Goal: Task Accomplishment & Management: Manage account settings

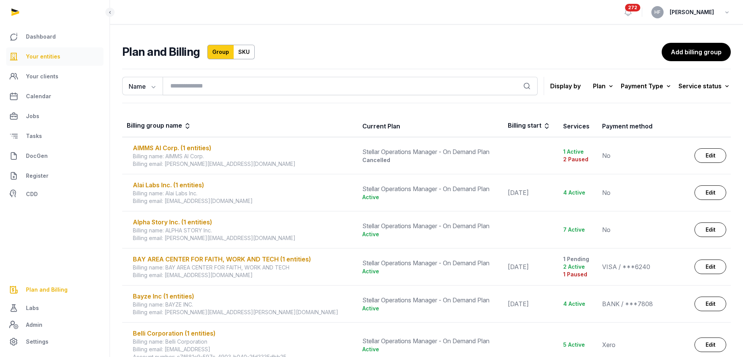
click at [43, 52] on span "Your entities" at bounding box center [43, 56] width 34 height 9
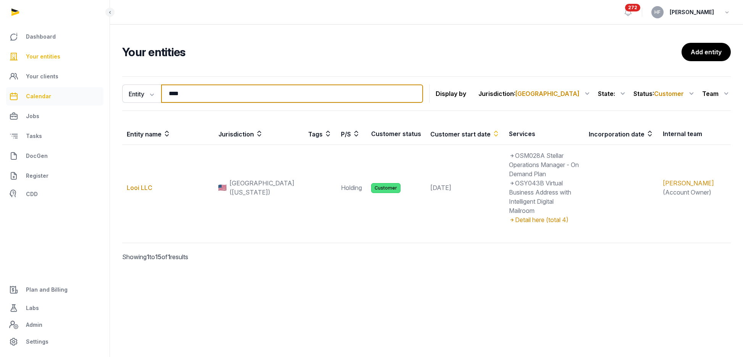
drag, startPoint x: 215, startPoint y: 99, endPoint x: 99, endPoint y: 98, distance: 115.7
click at [105, 98] on div "Dashboard Your entities Your clients Calendar Jobs Tasks DocGen Register CDD Pl…" at bounding box center [371, 178] width 743 height 357
type input "*"
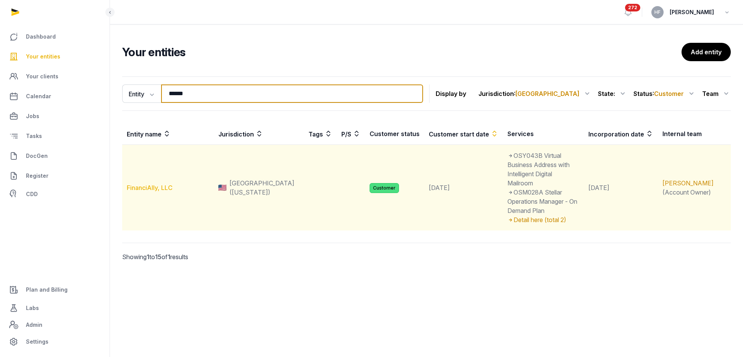
type input "******"
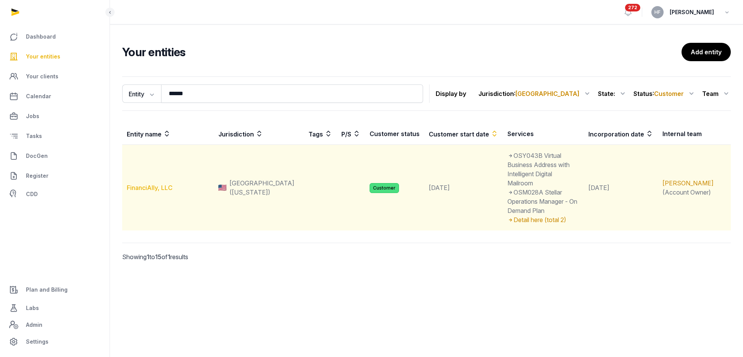
click at [155, 184] on link "FinanciAlly, LLC" at bounding box center [150, 188] width 46 height 8
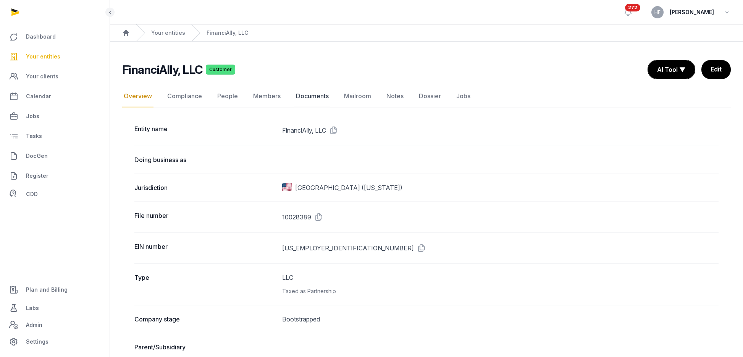
click at [316, 94] on link "Documents" at bounding box center [312, 96] width 36 height 22
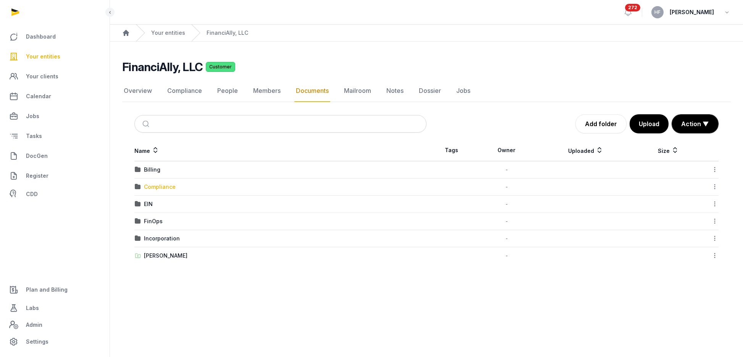
click at [166, 184] on div "Compliance" at bounding box center [160, 187] width 32 height 8
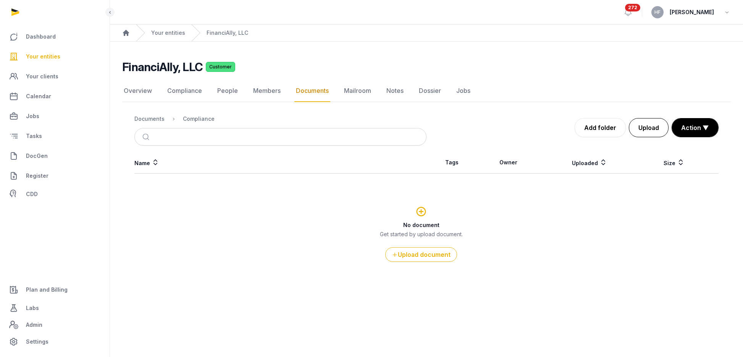
click at [654, 127] on button "Upload" at bounding box center [649, 127] width 40 height 19
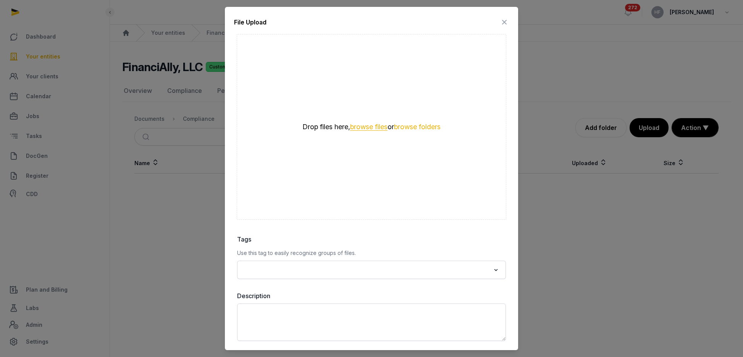
click at [376, 127] on button "browse files" at bounding box center [368, 126] width 37 height 7
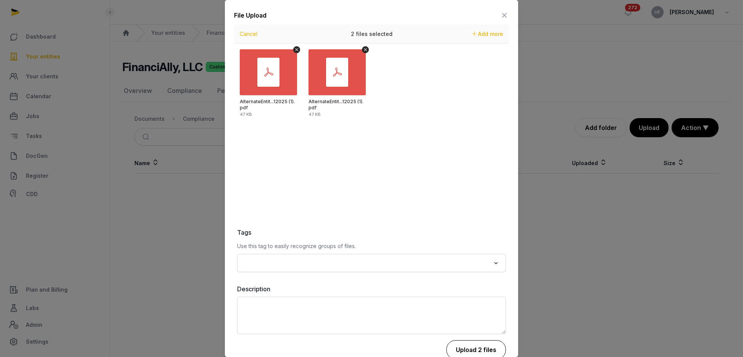
click at [474, 344] on button "Upload 2 files" at bounding box center [476, 349] width 60 height 19
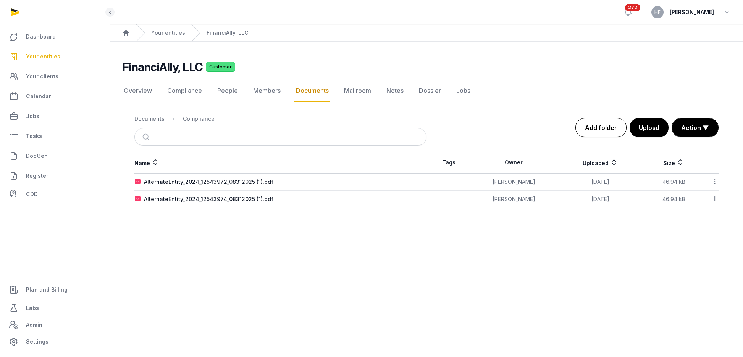
click at [610, 129] on link "Add folder" at bounding box center [600, 127] width 51 height 19
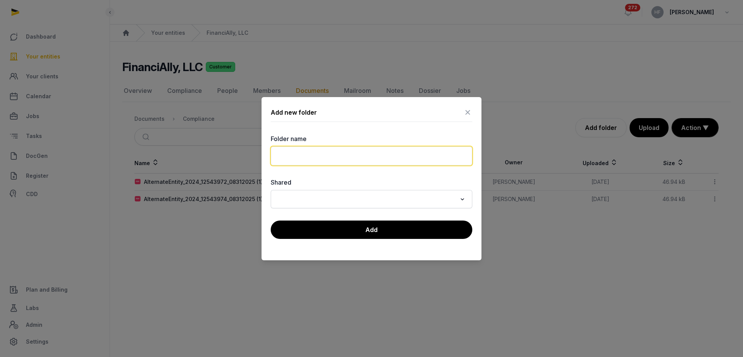
click at [331, 154] on input "text" at bounding box center [372, 155] width 202 height 19
type input "*"
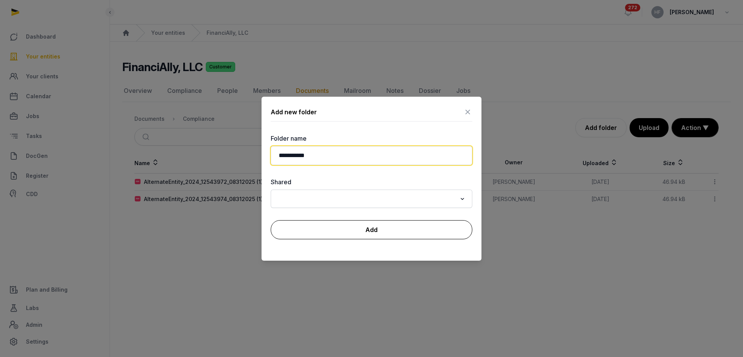
type input "**********"
click at [342, 223] on button "Add" at bounding box center [372, 229] width 202 height 19
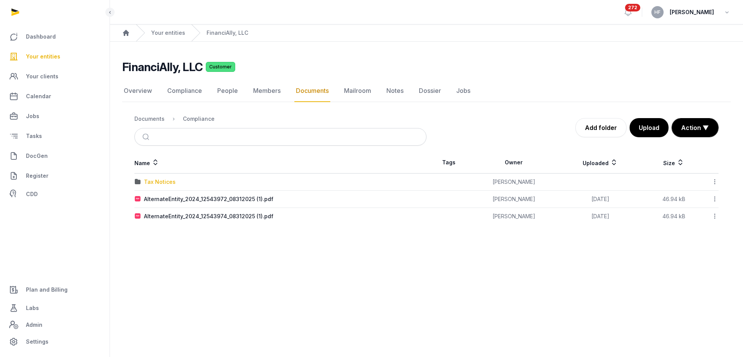
click at [163, 183] on div "Tax Notices" at bounding box center [160, 182] width 32 height 8
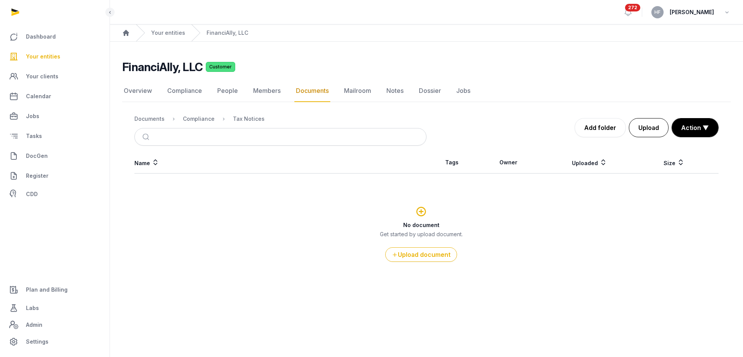
click at [655, 125] on button "Upload" at bounding box center [649, 127] width 40 height 19
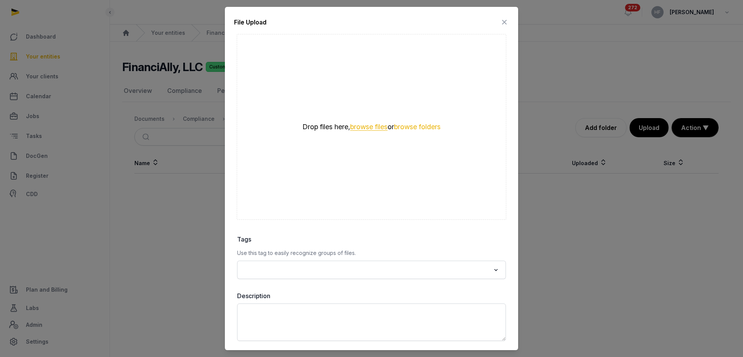
click at [364, 124] on button "browse files" at bounding box center [368, 126] width 37 height 7
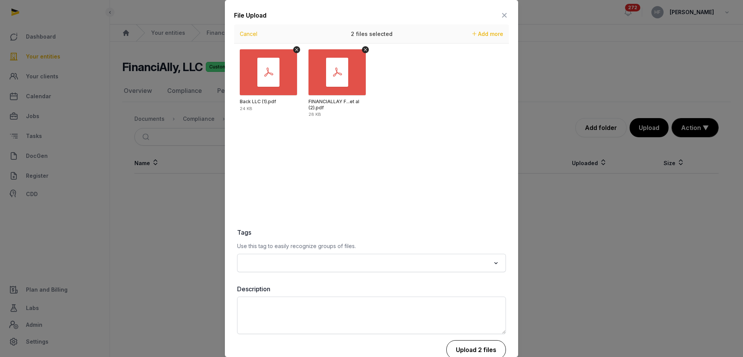
click at [482, 344] on button "Upload 2 files" at bounding box center [476, 349] width 60 height 19
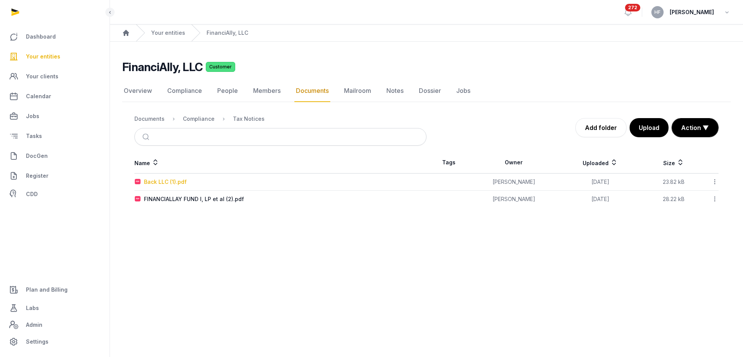
click at [171, 178] on div "Back LLC (1).pdf" at bounding box center [165, 182] width 43 height 8
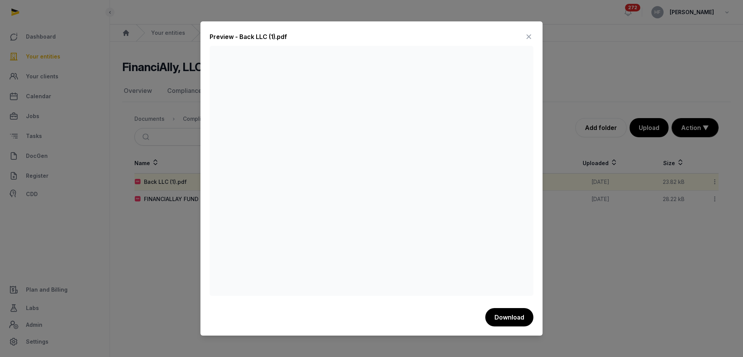
click at [530, 35] on icon at bounding box center [528, 37] width 9 height 12
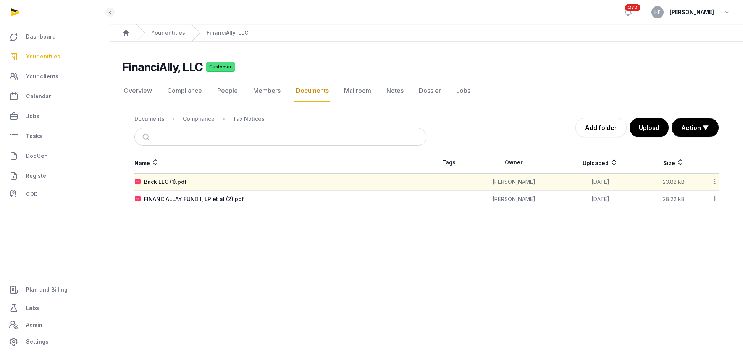
click at [714, 182] on icon at bounding box center [714, 181] width 7 height 8
click at [707, 279] on div "Delete" at bounding box center [687, 284] width 61 height 14
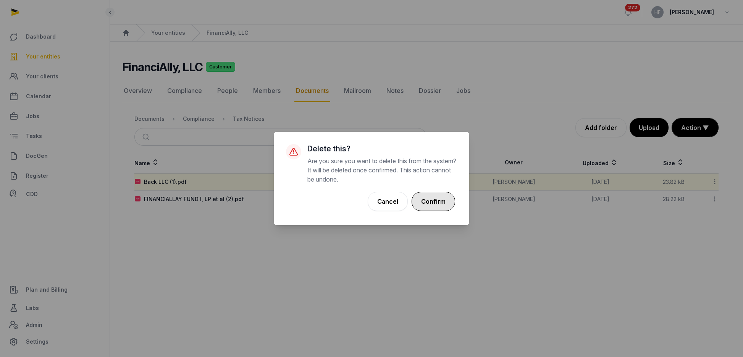
click at [444, 202] on button "Confirm" at bounding box center [433, 201] width 44 height 19
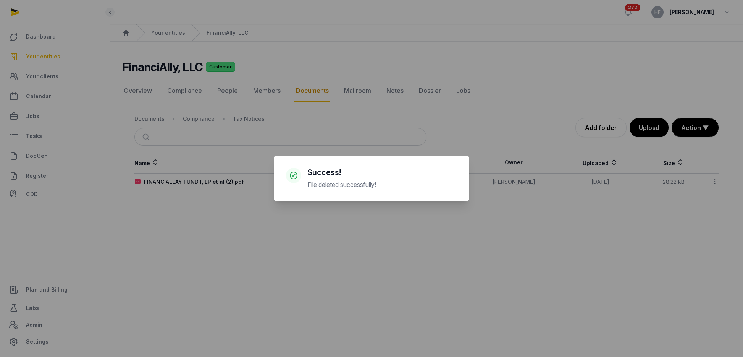
click at [217, 186] on div "× Success! File deleted successfully! Cancel No OK" at bounding box center [371, 178] width 743 height 357
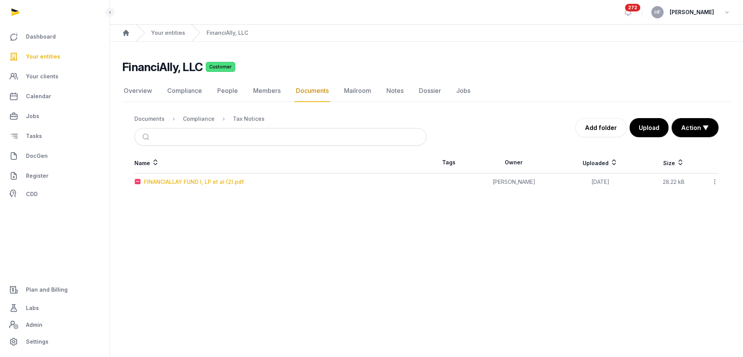
click at [213, 182] on div "FINANCIALLAY FUND I, LP et al (2).pdf" at bounding box center [194, 182] width 100 height 8
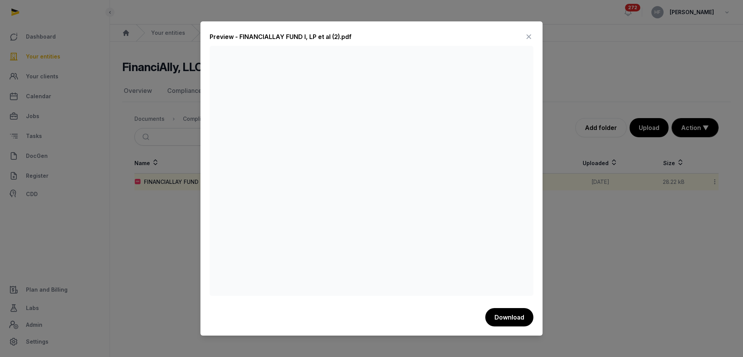
click at [528, 37] on icon at bounding box center [528, 37] width 9 height 12
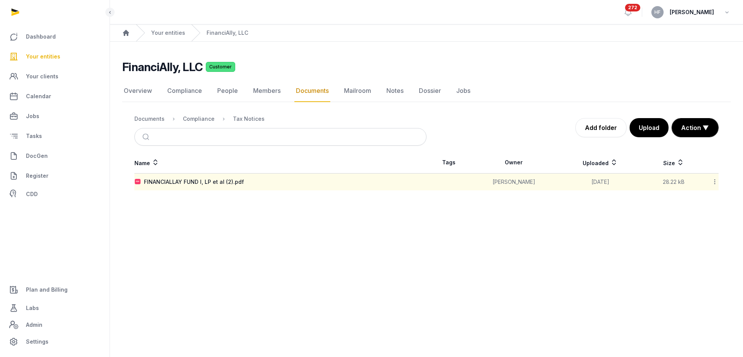
click at [713, 178] on icon at bounding box center [714, 181] width 7 height 8
click at [702, 216] on div "Edit properties" at bounding box center [687, 215] width 61 height 14
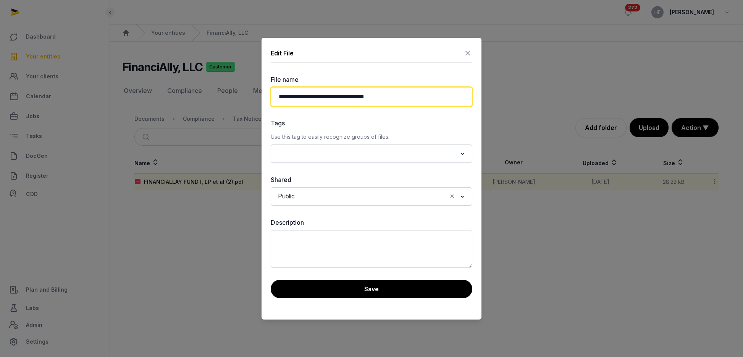
drag, startPoint x: 378, startPoint y: 97, endPoint x: 370, endPoint y: 97, distance: 7.6
click at [370, 97] on input "**********" at bounding box center [372, 96] width 202 height 19
type input "**********"
click at [394, 287] on button "Save" at bounding box center [372, 288] width 202 height 18
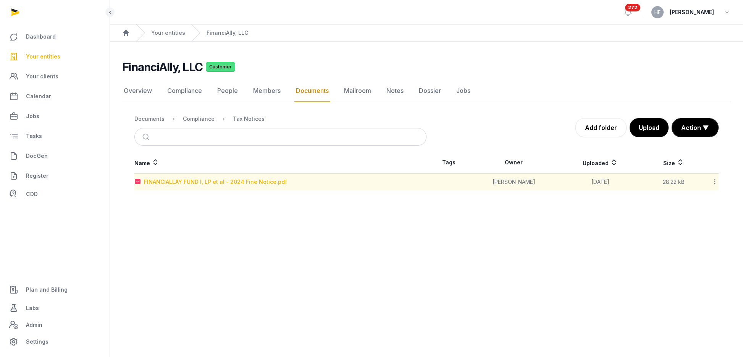
click at [212, 182] on div "FINANCIALLAY FUND I, LP et al - 2024 Fine Notice.pdf" at bounding box center [215, 182] width 143 height 8
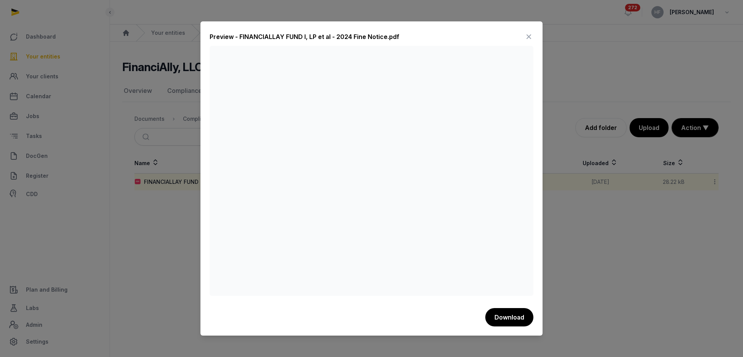
click at [528, 34] on icon at bounding box center [528, 37] width 9 height 12
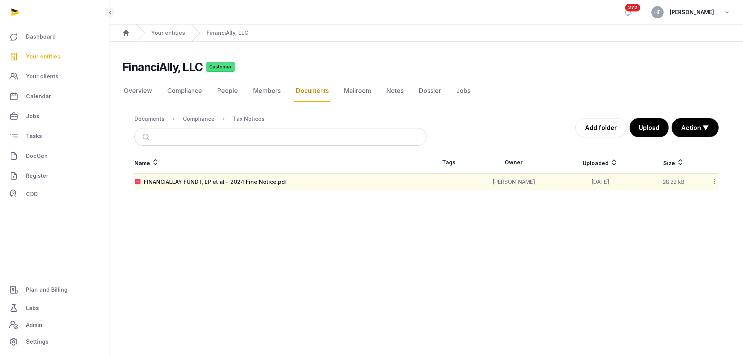
click at [716, 184] on icon at bounding box center [714, 181] width 7 height 8
click at [703, 216] on div "Edit properties" at bounding box center [687, 215] width 61 height 14
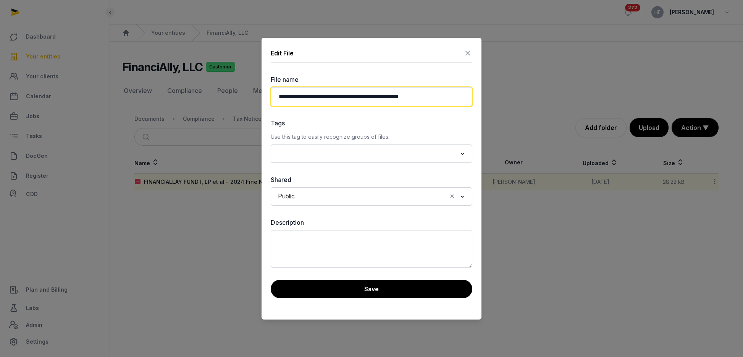
click at [403, 95] on input "**********" at bounding box center [372, 96] width 202 height 19
click at [392, 95] on input "**********" at bounding box center [372, 96] width 202 height 19
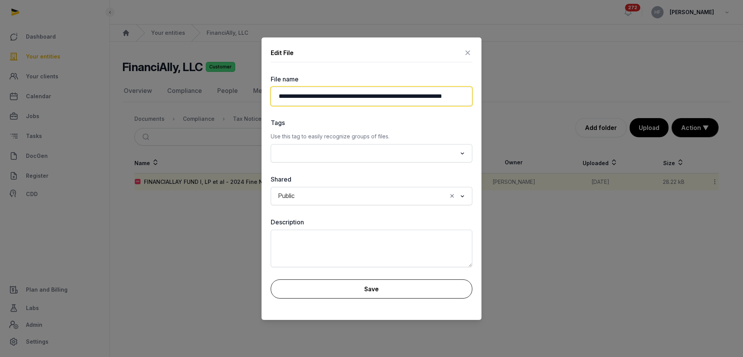
type input "**********"
click at [364, 281] on button "Save" at bounding box center [372, 288] width 202 height 19
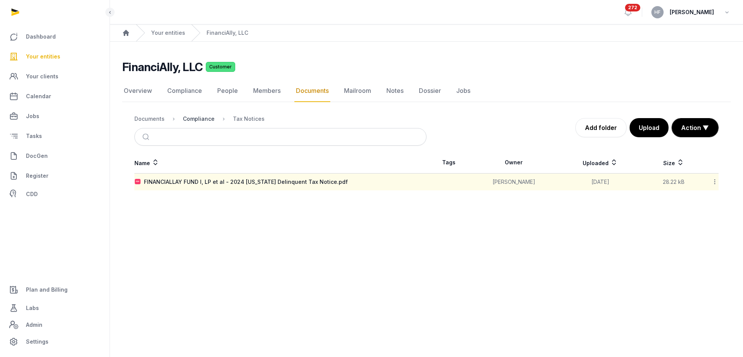
click at [208, 120] on div "Compliance" at bounding box center [199, 119] width 32 height 8
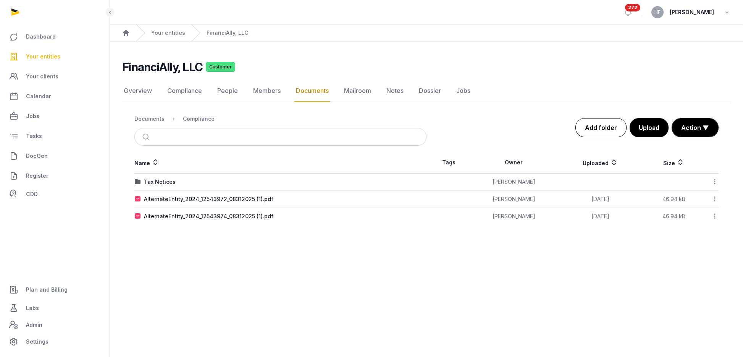
click at [615, 125] on link "Add folder" at bounding box center [600, 127] width 51 height 19
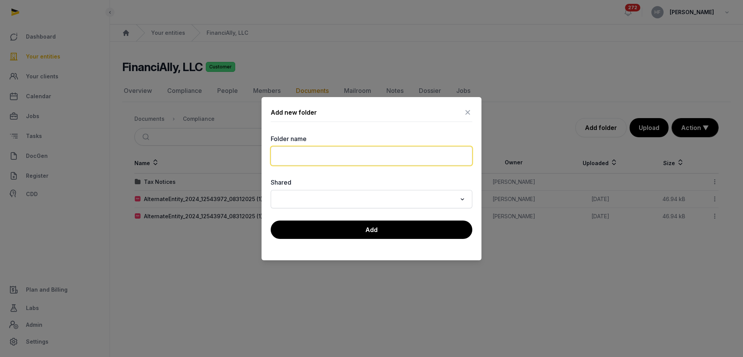
click at [347, 151] on input "text" at bounding box center [372, 155] width 202 height 19
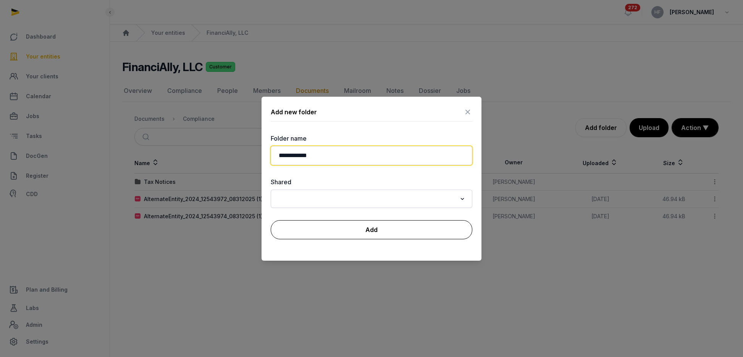
type input "**********"
click at [376, 226] on button "Add" at bounding box center [372, 229] width 202 height 19
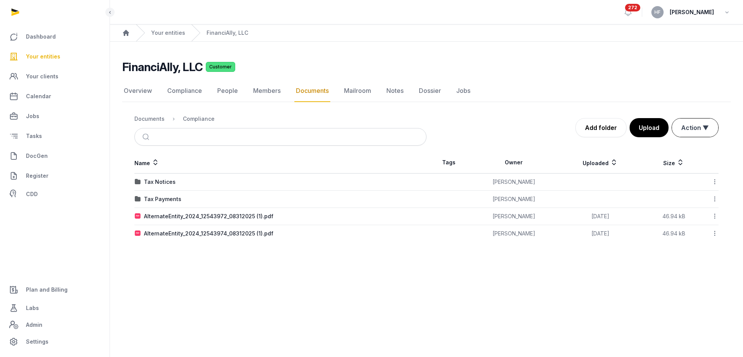
click at [703, 131] on button "Action ▼" at bounding box center [695, 127] width 46 height 18
click at [689, 146] on div "Start select" at bounding box center [687, 143] width 61 height 15
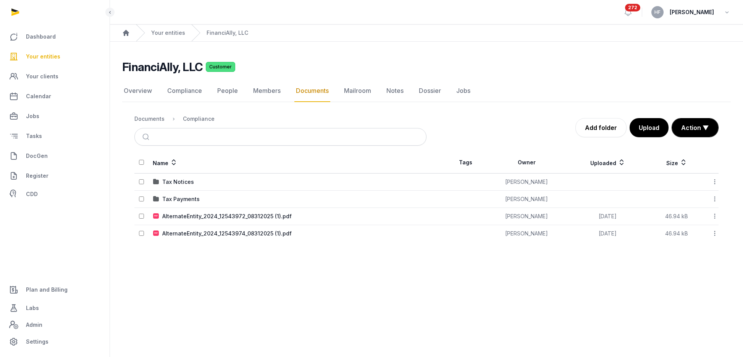
click at [714, 215] on icon at bounding box center [714, 216] width 7 height 8
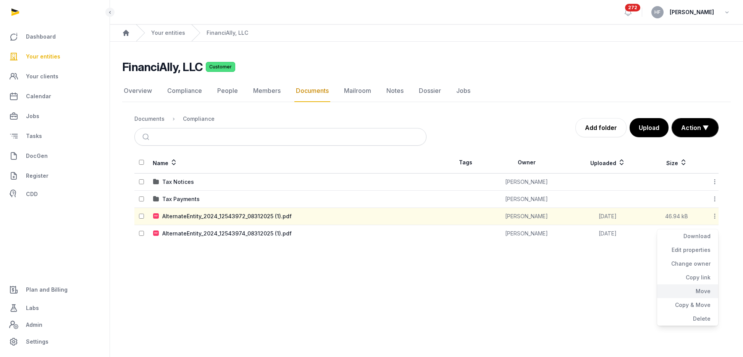
click at [700, 290] on div "Move" at bounding box center [687, 291] width 61 height 14
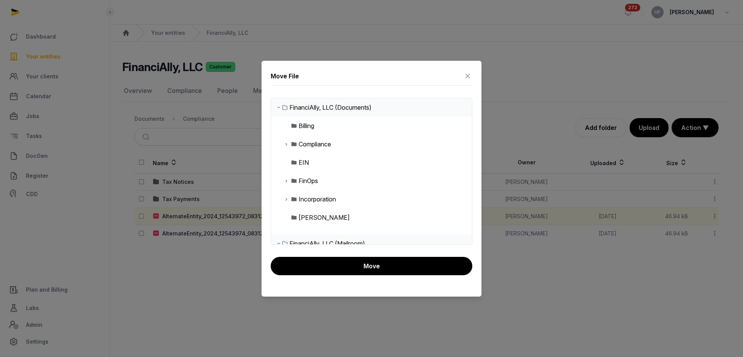
click at [285, 179] on icon at bounding box center [286, 180] width 6 height 9
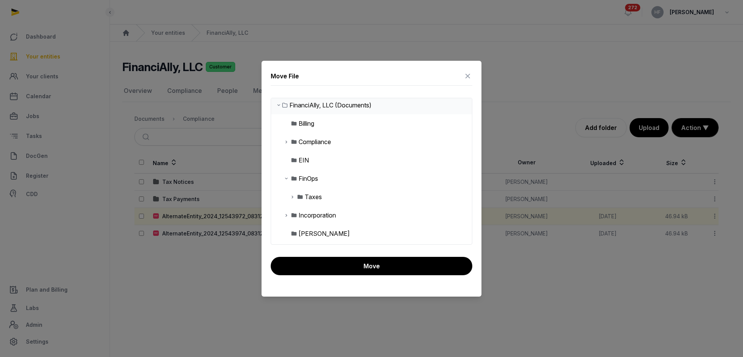
scroll to position [3, 0]
click at [286, 139] on icon at bounding box center [286, 140] width 6 height 9
click at [311, 176] on div "Tax Payments" at bounding box center [325, 177] width 40 height 9
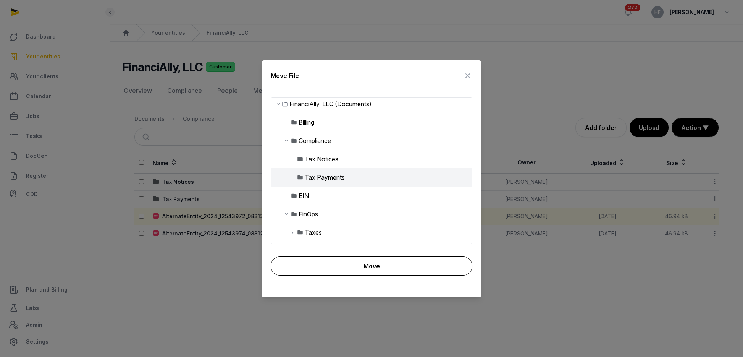
click at [361, 261] on button "Move" at bounding box center [372, 265] width 202 height 19
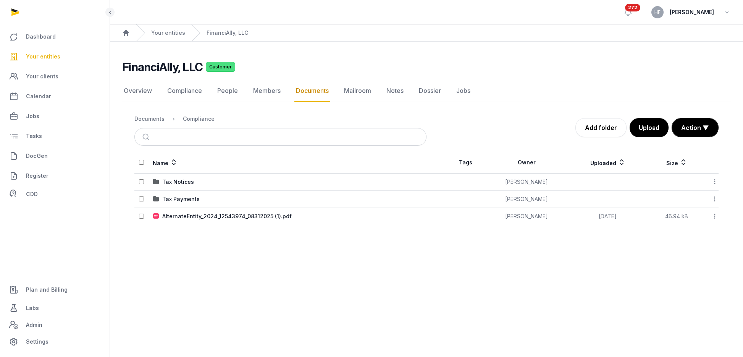
click at [716, 215] on icon at bounding box center [714, 216] width 7 height 8
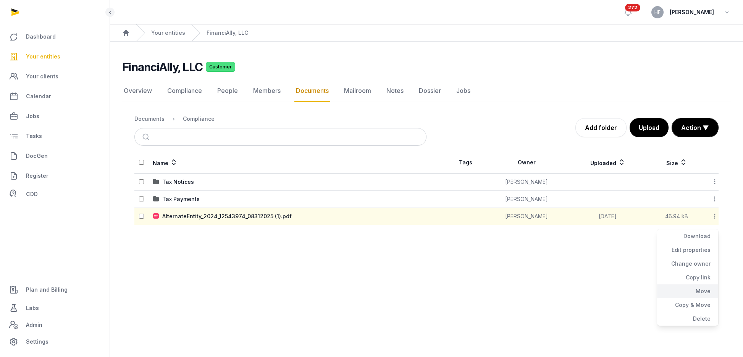
click at [701, 289] on div "Move" at bounding box center [687, 291] width 61 height 14
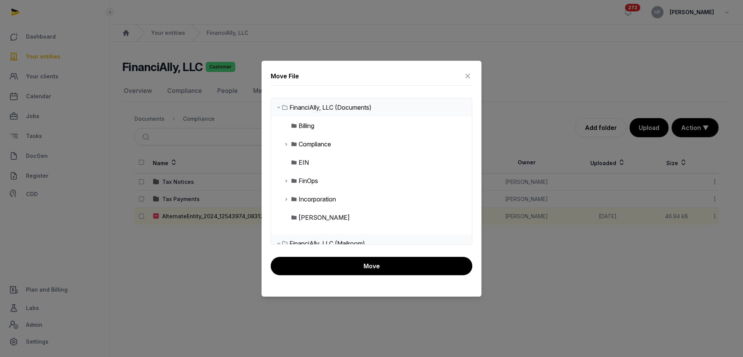
click at [285, 145] on icon at bounding box center [286, 143] width 6 height 9
click at [319, 181] on div "Tax Payments" at bounding box center [325, 180] width 40 height 9
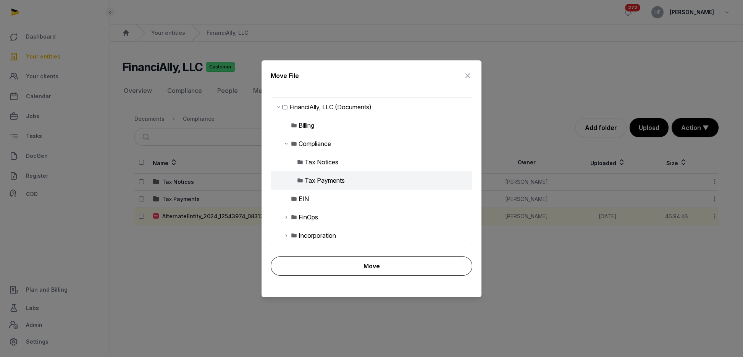
click at [358, 267] on button "Move" at bounding box center [372, 265] width 202 height 19
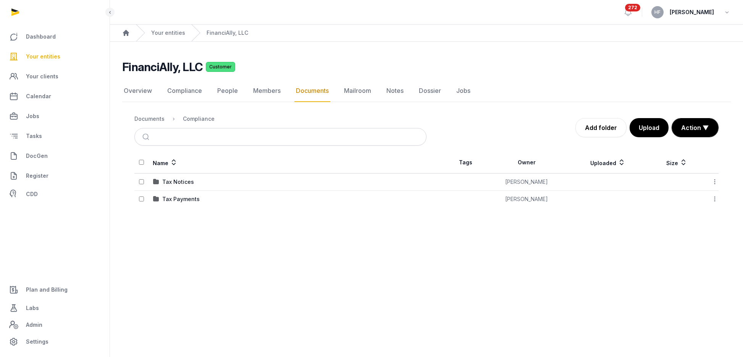
click at [716, 199] on icon at bounding box center [714, 199] width 7 height 8
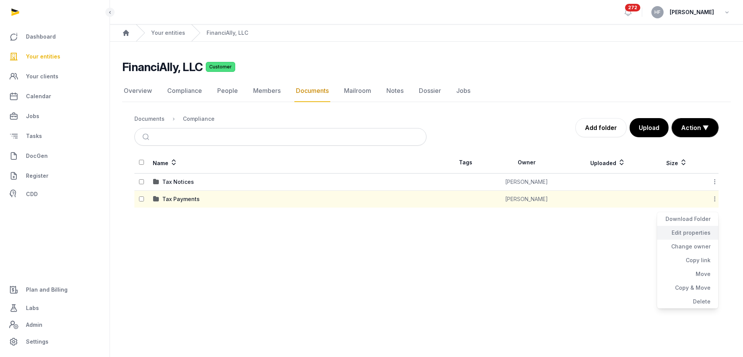
click at [702, 230] on div "Edit properties" at bounding box center [687, 233] width 61 height 14
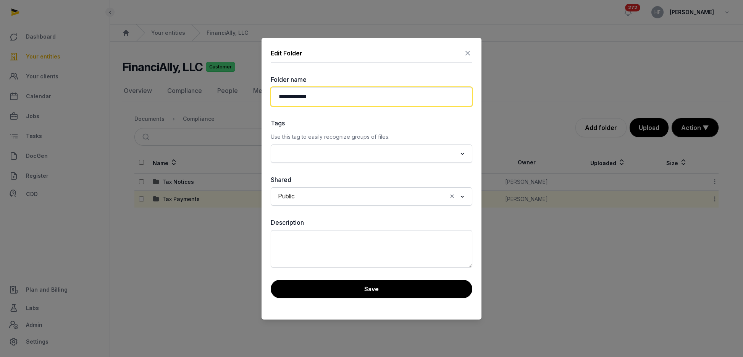
click at [279, 97] on input "**********" at bounding box center [372, 96] width 202 height 19
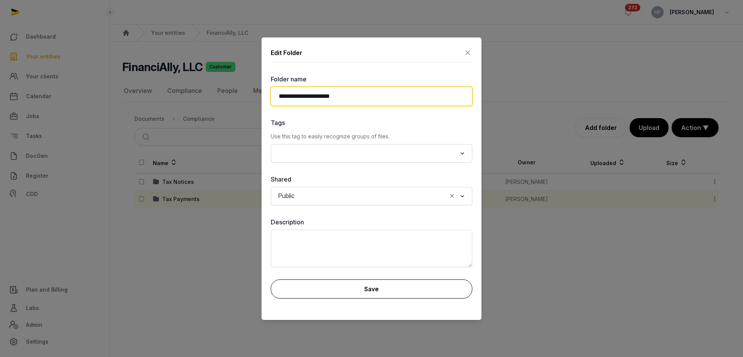
type input "**********"
click at [346, 296] on button "Save" at bounding box center [372, 288] width 202 height 19
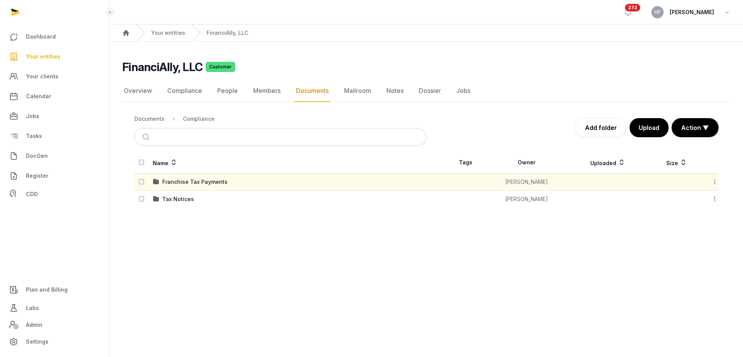
click at [714, 200] on icon at bounding box center [714, 199] width 7 height 8
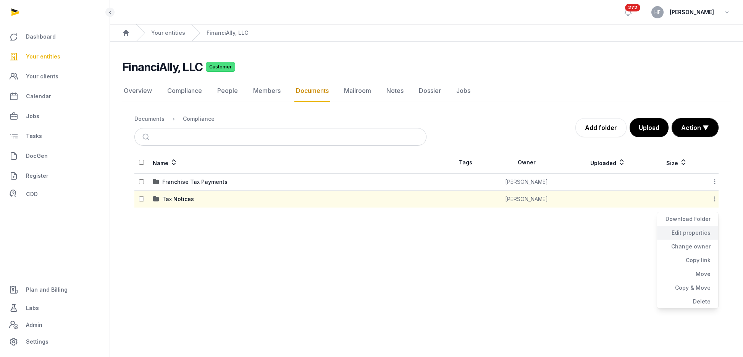
click at [699, 232] on div "Edit properties" at bounding box center [687, 233] width 61 height 14
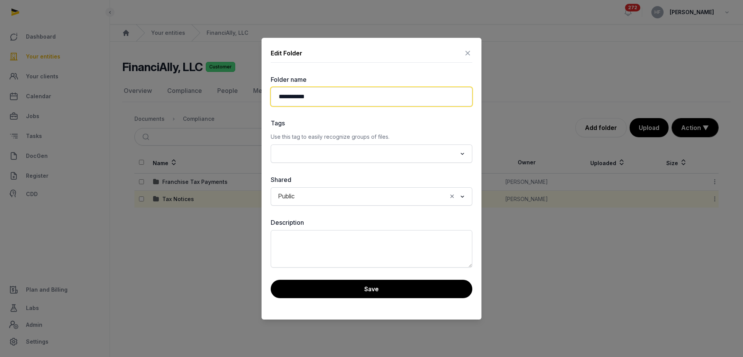
click at [280, 94] on input "**********" at bounding box center [372, 96] width 202 height 19
type input "**********"
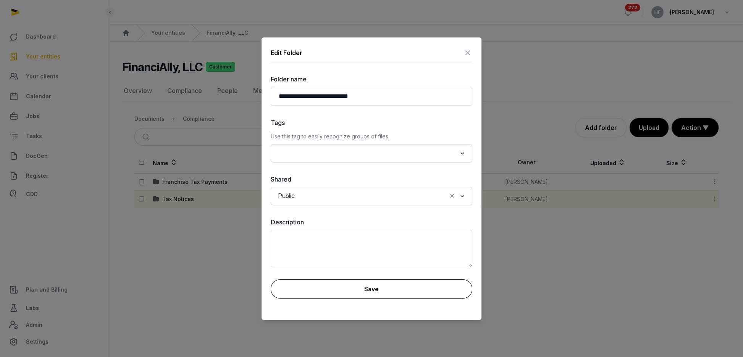
click at [334, 280] on button "Save" at bounding box center [372, 288] width 202 height 19
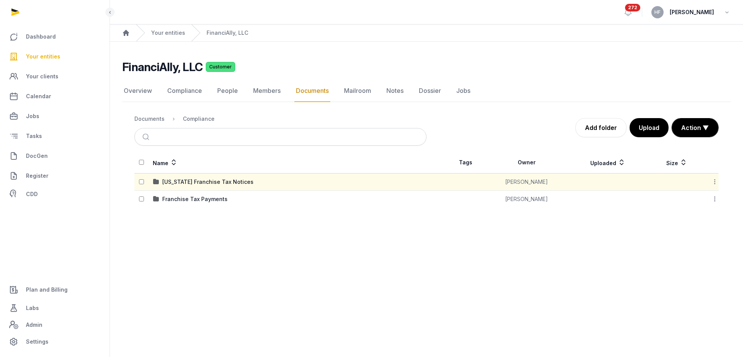
click at [713, 198] on icon at bounding box center [714, 199] width 7 height 8
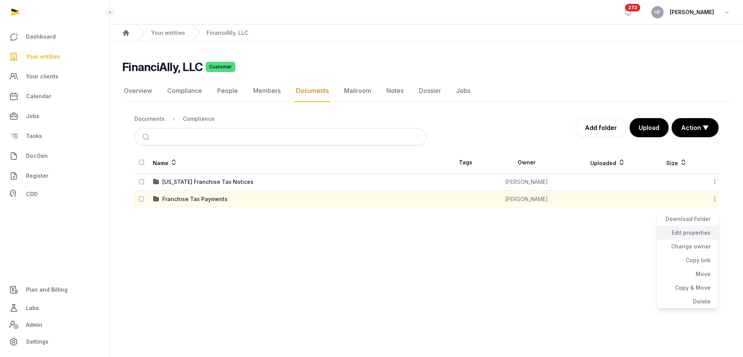
click at [698, 232] on div "Edit properties" at bounding box center [687, 233] width 61 height 14
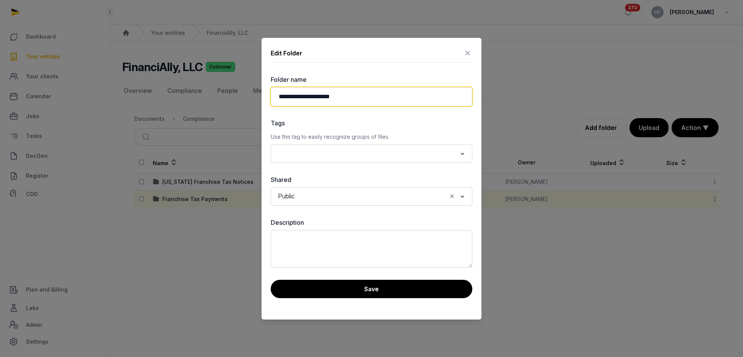
click at [280, 97] on input "**********" at bounding box center [372, 96] width 202 height 19
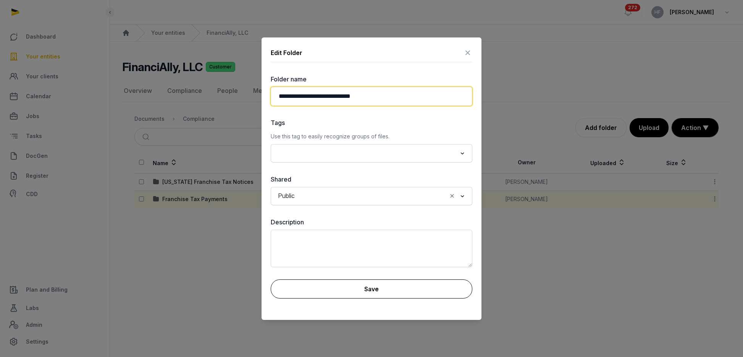
type input "**********"
click at [369, 281] on button "Save" at bounding box center [372, 288] width 202 height 19
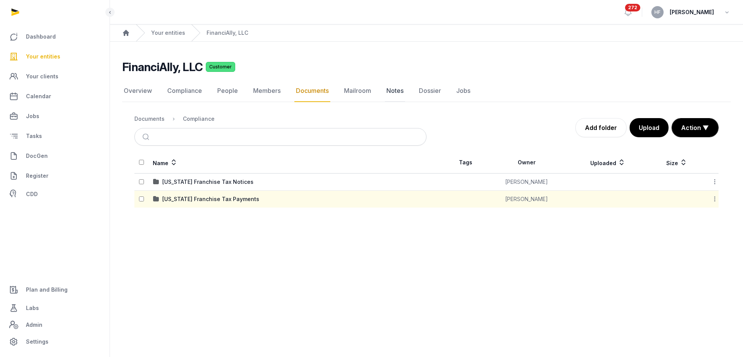
click at [394, 89] on link "Notes" at bounding box center [395, 91] width 20 height 22
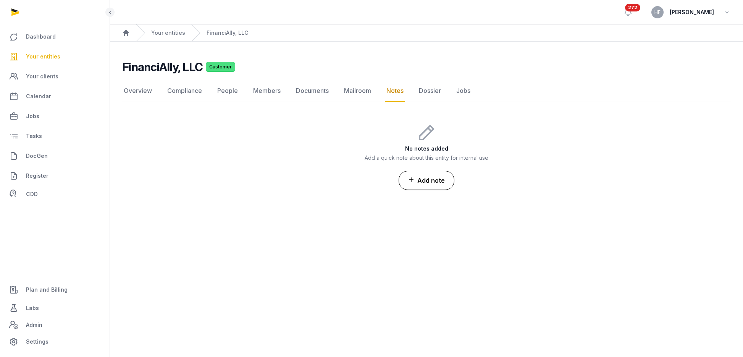
click at [437, 178] on button "Add note" at bounding box center [427, 180] width 56 height 19
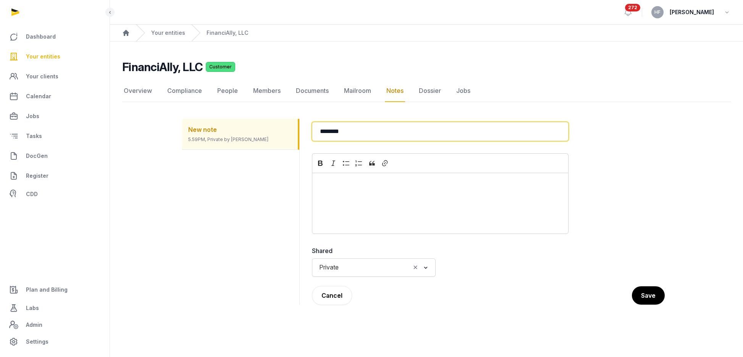
drag, startPoint x: 370, startPoint y: 131, endPoint x: 249, endPoint y: 129, distance: 120.6
click at [255, 129] on div "New note 5.59PM, Private by [PERSON_NAME] Back ******** Rich Text Editor Bold I…" at bounding box center [426, 212] width 489 height 204
type input "**********"
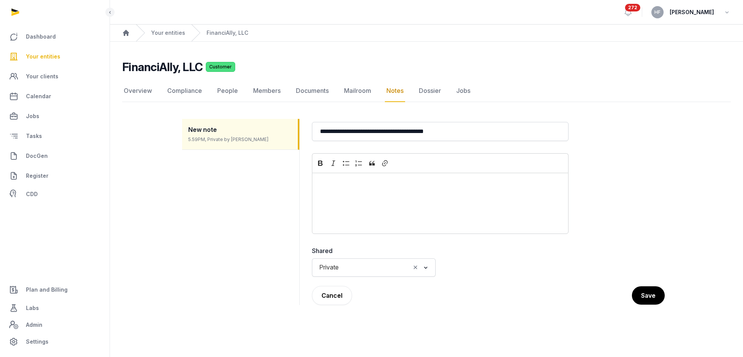
click at [387, 183] on p "Editor editing area: main" at bounding box center [440, 182] width 244 height 9
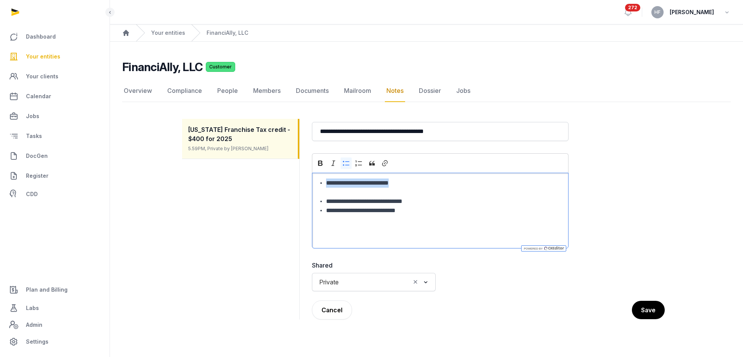
drag, startPoint x: 426, startPoint y: 183, endPoint x: 309, endPoint y: 182, distance: 116.8
click at [309, 182] on dd "**********" at bounding box center [488, 219] width 365 height 200
click at [407, 184] on p "**********" at bounding box center [440, 187] width 244 height 18
click at [450, 208] on li "**********" at bounding box center [444, 215] width 236 height 18
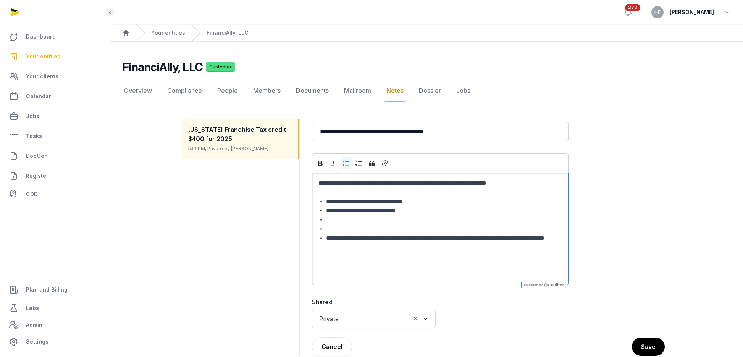
click at [368, 311] on div "Private Loading..." at bounding box center [374, 318] width 124 height 18
click at [338, 318] on span "Private" at bounding box center [328, 318] width 23 height 11
click at [331, 342] on li "Public" at bounding box center [373, 345] width 123 height 11
click at [653, 342] on button "Save" at bounding box center [648, 346] width 34 height 19
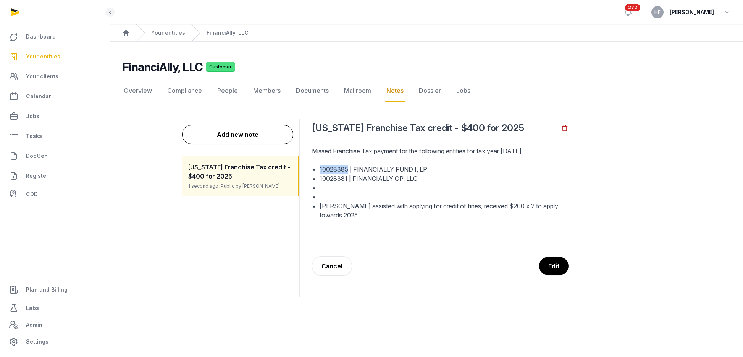
drag, startPoint x: 348, startPoint y: 167, endPoint x: 319, endPoint y: 166, distance: 28.6
click at [319, 166] on li "10028385 | FINANCIALLY FUND I, LP" at bounding box center [443, 169] width 249 height 9
copy li "10028385"
click at [342, 178] on li "10028381 | FINANCIALLY GP, LLC" at bounding box center [443, 178] width 249 height 9
drag, startPoint x: 347, startPoint y: 178, endPoint x: 320, endPoint y: 179, distance: 26.7
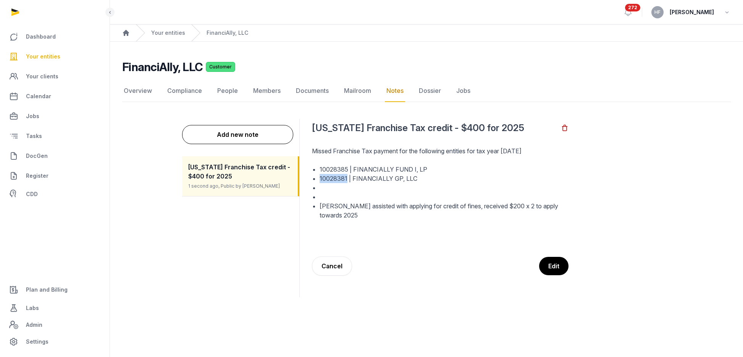
click at [320, 179] on li "10028381 | FINANCIALLY GP, LLC" at bounding box center [443, 178] width 249 height 9
copy li "10028381"
